Goal: Transaction & Acquisition: Purchase product/service

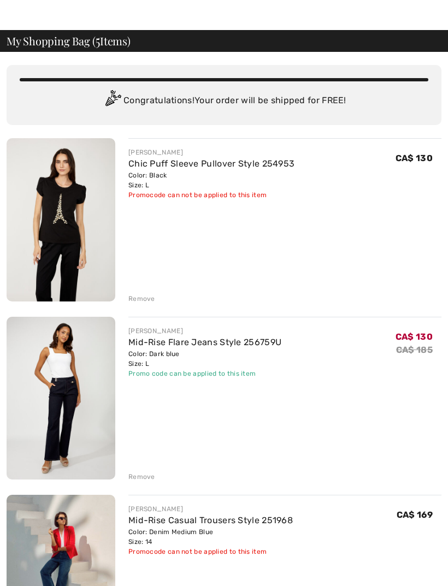
scroll to position [24, 0]
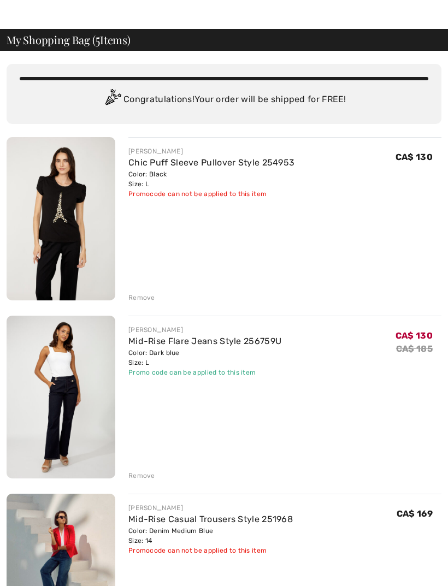
click at [122, 338] on div "FRANK LYMAN Mid-Rise Flare Jeans Style 256759U Color: Dark blue Size: L Final S…" at bounding box center [278, 398] width 326 height 165
click at [165, 341] on link "Mid-Rise Flare Jeans Style 256759U" at bounding box center [204, 341] width 153 height 10
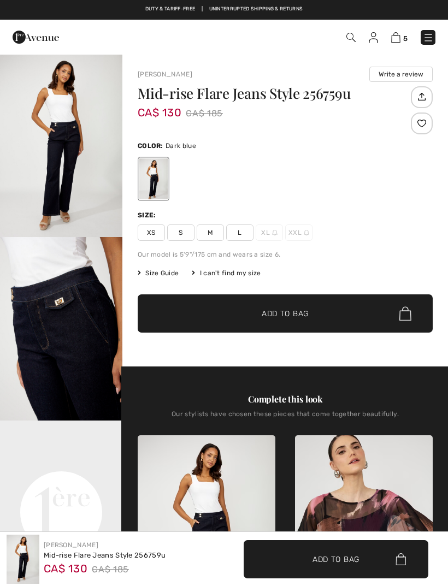
checkbox input "true"
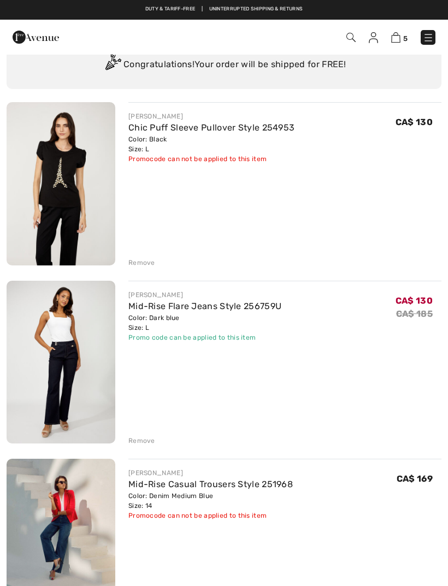
click at [146, 433] on div "Remove" at bounding box center [284, 439] width 313 height 12
click at [150, 437] on div "Remove" at bounding box center [141, 441] width 27 height 10
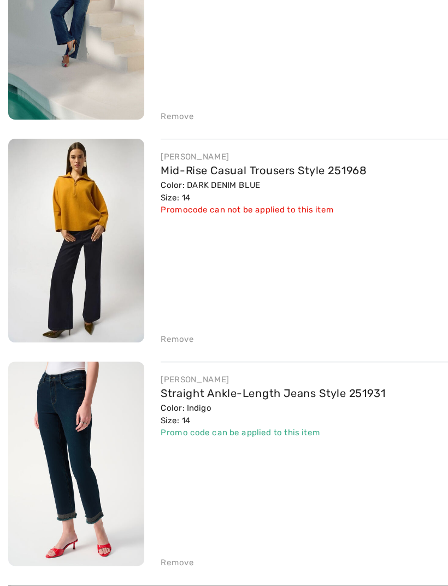
scroll to position [318, 0]
click at [140, 534] on div "Remove" at bounding box center [141, 539] width 27 height 10
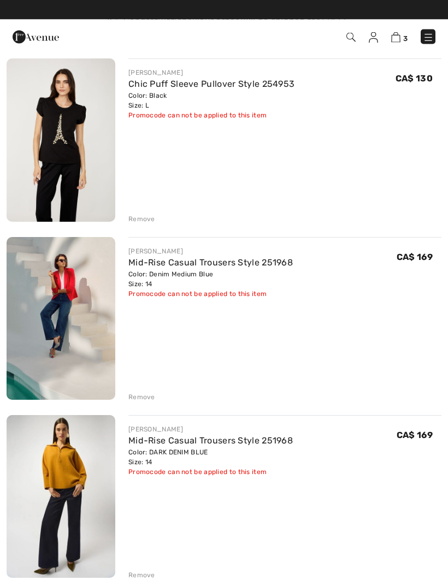
scroll to position [103, 0]
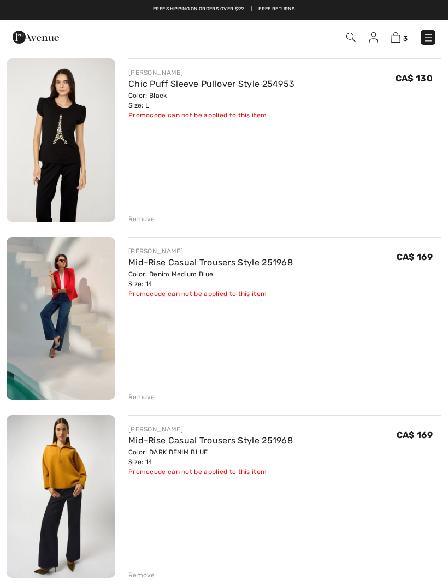
click at [142, 392] on div "Remove" at bounding box center [141, 397] width 27 height 10
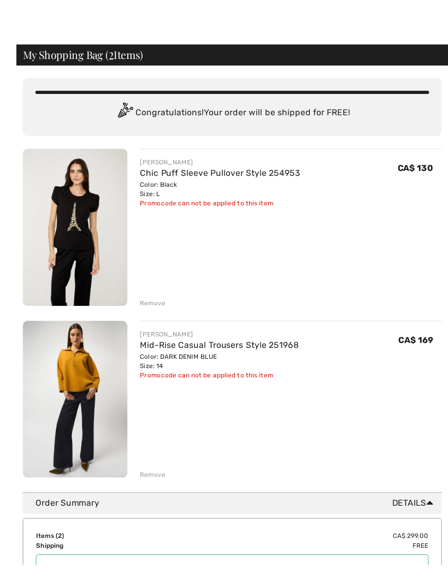
scroll to position [16, 0]
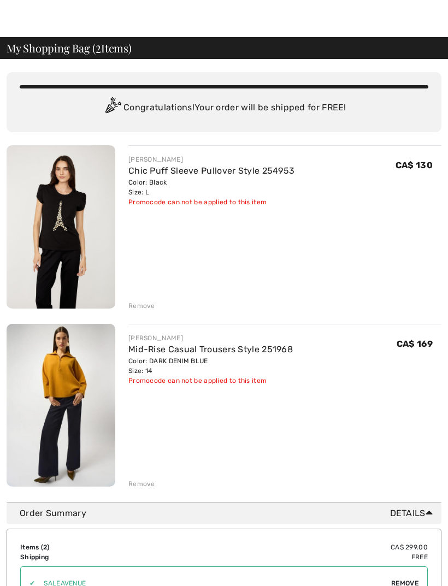
click at [85, 379] on img at bounding box center [61, 405] width 109 height 163
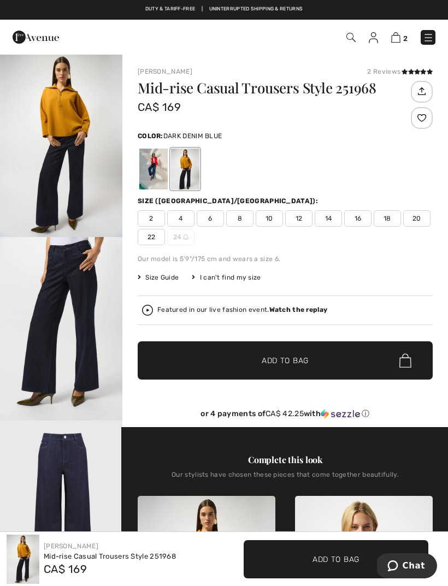
click at [398, 38] on img at bounding box center [395, 37] width 9 height 10
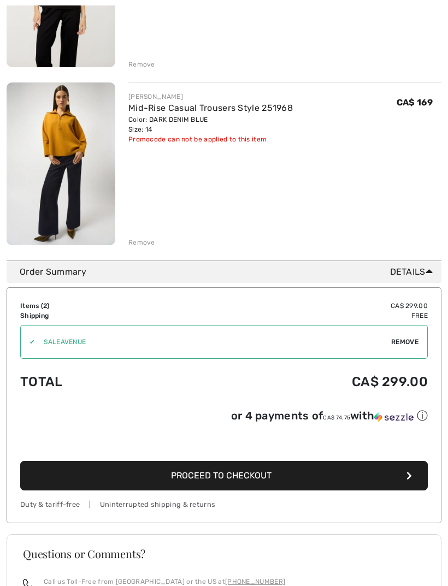
scroll to position [275, 0]
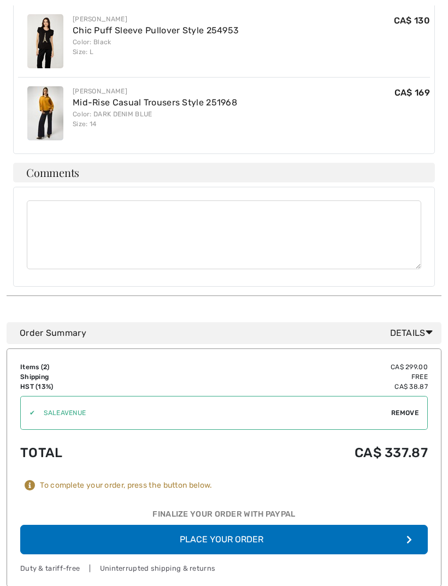
scroll to position [547, 0]
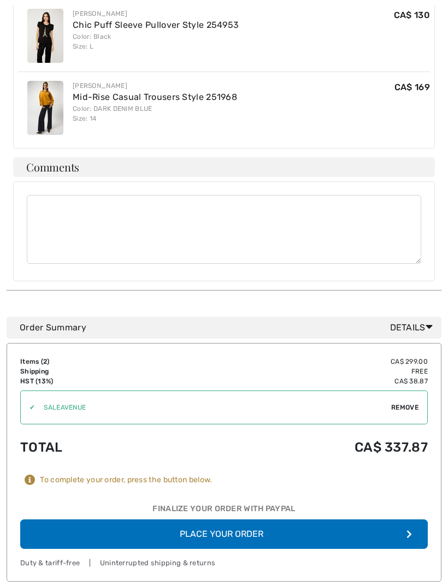
click at [258, 519] on button "Place Your Order" at bounding box center [223, 533] width 407 height 29
